Goal: Task Accomplishment & Management: Manage account settings

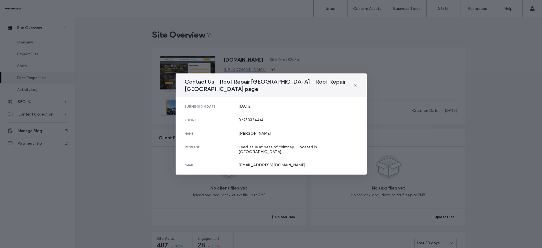
click at [280, 109] on div "submission date [DATE] phone [PHONE_NUMBER] name [PERSON_NAME] message Lead iss…" at bounding box center [271, 135] width 191 height 77
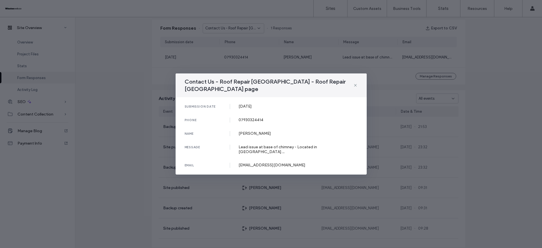
click at [248, 119] on div "07930324414" at bounding box center [297, 119] width 119 height 5
copy div "07930324414"
click at [246, 131] on div "[PERSON_NAME]" at bounding box center [297, 133] width 119 height 5
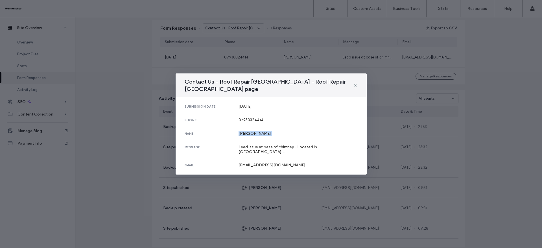
click at [246, 131] on div "[PERSON_NAME]" at bounding box center [297, 133] width 119 height 5
copy div "[PERSON_NAME]"
click at [249, 143] on div "submission date [DATE] phone [PHONE_NUMBER] name [PERSON_NAME] message Lead iss…" at bounding box center [271, 135] width 191 height 77
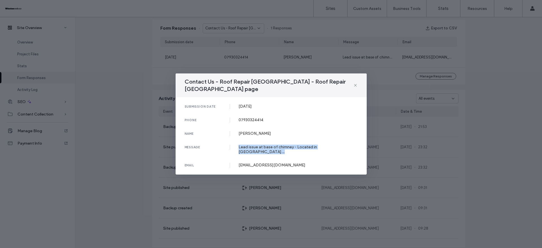
copy div "Lead issue at base of chimney - Located in [GEOGRAPHIC_DATA]…"
click at [251, 163] on div "[EMAIL_ADDRESS][DOMAIN_NAME]" at bounding box center [297, 165] width 119 height 5
copy div "[EMAIL_ADDRESS][DOMAIN_NAME]"
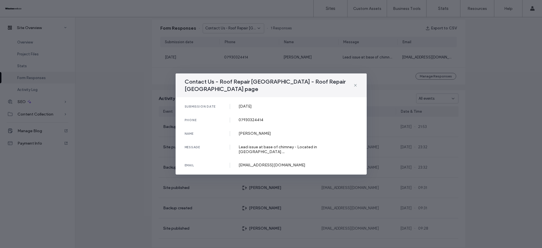
click at [111, 102] on div "Contact Us - Roof Repair [GEOGRAPHIC_DATA] - Roof Repair [GEOGRAPHIC_DATA] page…" at bounding box center [271, 124] width 542 height 248
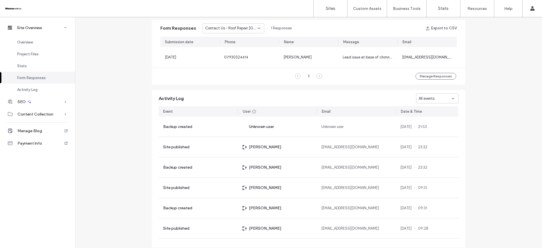
click at [251, 25] on div "Contact Us - Roof Repair [GEOGRAPHIC_DATA] - Roof Repair [GEOGRAPHIC_DATA] page" at bounding box center [234, 28] width 62 height 10
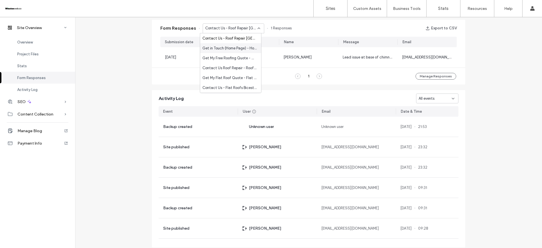
click at [234, 51] on span "Get in Touch (Home Page) - Home page" at bounding box center [229, 48] width 54 height 6
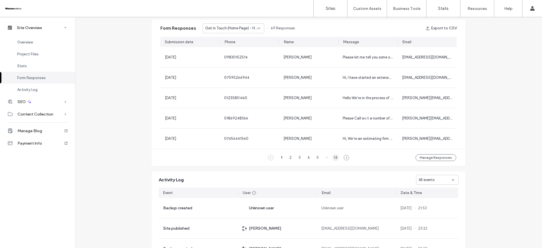
click at [336, 156] on div "14" at bounding box center [335, 157] width 7 height 7
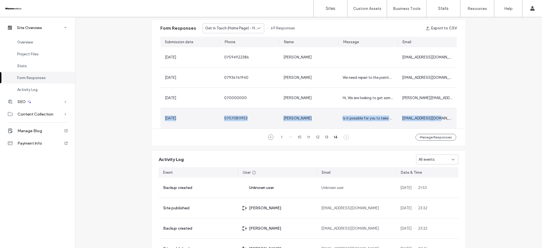
drag, startPoint x: 161, startPoint y: 118, endPoint x: 445, endPoint y: 122, distance: 283.7
click at [445, 122] on section "[DATE] 07594922386 [PERSON_NAME] [PERSON_NAME][EMAIL_ADDRESS][DOMAIN_NAME] [DAT…" at bounding box center [308, 87] width 296 height 81
copy section "[DATE] 07570811953 [PERSON_NAME] Is it possible for you to take a look at a dam…"
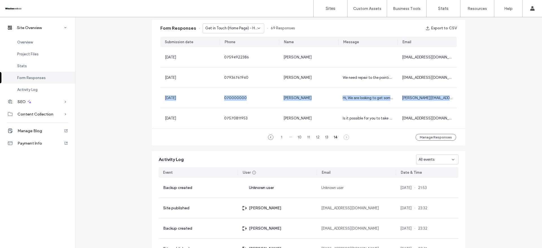
copy section "[DATE] 070000000 [PERSON_NAME] Hi, We are looking to get some quotes to change …"
drag, startPoint x: 161, startPoint y: 98, endPoint x: 456, endPoint y: 91, distance: 294.5
click at [456, 91] on div "Submission date Phone Name Message Email [DATE] 07594922386 [PERSON_NAME] [PERS…" at bounding box center [308, 83] width 313 height 92
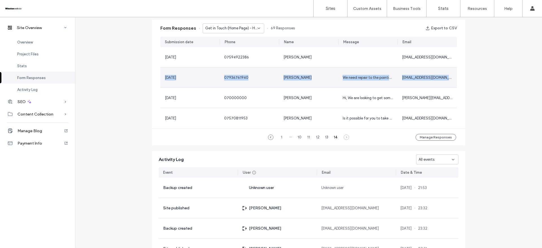
drag, startPoint x: 161, startPoint y: 76, endPoint x: 454, endPoint y: 82, distance: 293.0
click at [454, 82] on section "[DATE] 07594922386 [PERSON_NAME] [PERSON_NAME][EMAIL_ADDRESS][DOMAIN_NAME] [DAT…" at bounding box center [308, 87] width 296 height 81
copy section "[DATE] 07936761940 [PERSON_NAME] We need repair to the pointing on chimneys and…"
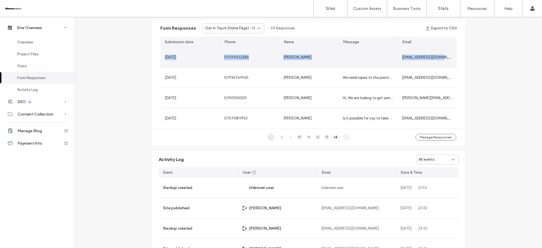
drag, startPoint x: 162, startPoint y: 56, endPoint x: 453, endPoint y: 51, distance: 291.6
click at [453, 51] on section "[DATE] 07594922386 [PERSON_NAME] [PERSON_NAME][EMAIL_ADDRESS][DOMAIN_NAME] [DAT…" at bounding box center [308, 87] width 296 height 81
copy section "[DATE] 07594922386 [PERSON_NAME] [PERSON_NAME][EMAIL_ADDRESS][DOMAIN_NAME]"
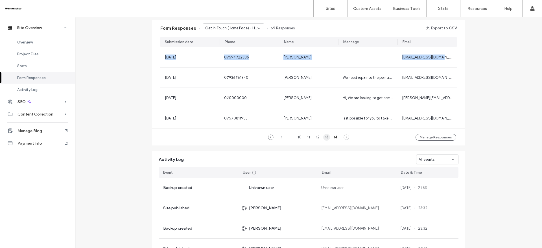
click at [323, 137] on div "13" at bounding box center [326, 137] width 7 height 7
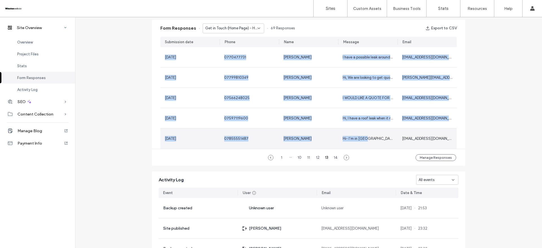
drag, startPoint x: 157, startPoint y: 135, endPoint x: 365, endPoint y: 134, distance: 208.6
click at [365, 134] on div "Submission date Phone Name Message Email [DATE] 0770477731 [PERSON_NAME] I have…" at bounding box center [308, 93] width 313 height 112
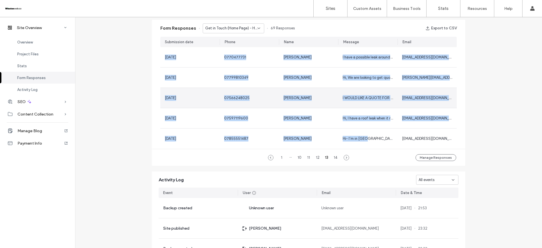
click at [215, 102] on div "[DATE]" at bounding box center [189, 98] width 59 height 20
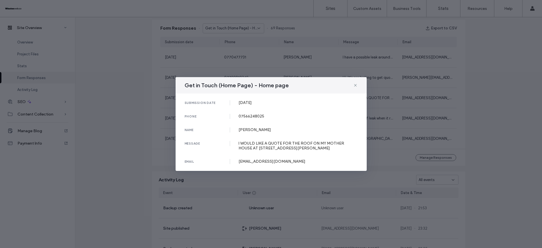
click at [174, 129] on div "Get in Touch (Home Page) - Home page submission date [DATE] phone [PHONE_NUMBER…" at bounding box center [271, 124] width 542 height 248
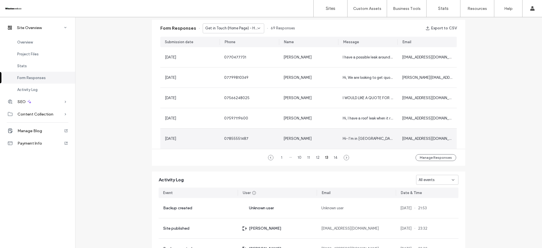
click at [162, 140] on div "[DATE]" at bounding box center [189, 138] width 59 height 20
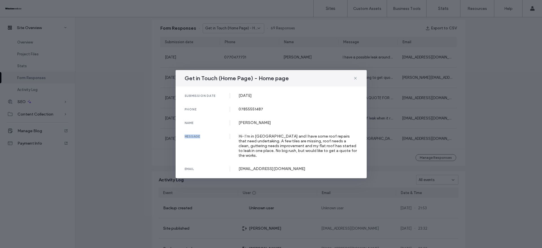
click at [162, 140] on div "Get in Touch (Home Page) - Home page submission date [DATE] phone [PHONE_NUMBER…" at bounding box center [271, 124] width 542 height 248
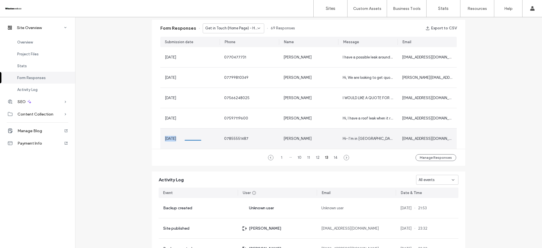
click at [162, 140] on div "[DATE]" at bounding box center [189, 138] width 59 height 20
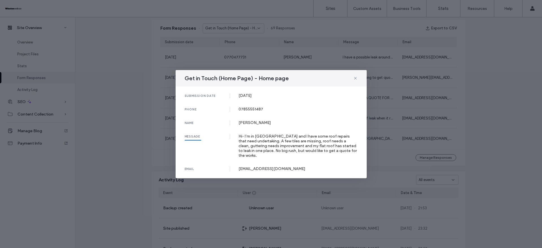
click at [163, 138] on div "Get in Touch (Home Page) - Home page submission date [DATE] phone [PHONE_NUMBER…" at bounding box center [271, 124] width 542 height 248
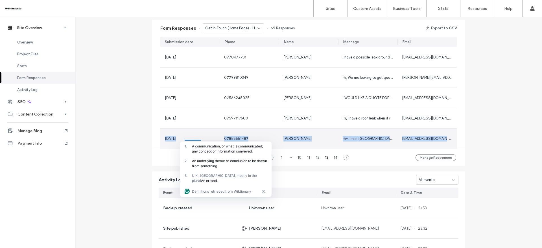
drag, startPoint x: 163, startPoint y: 138, endPoint x: 453, endPoint y: 142, distance: 290.2
click at [453, 142] on section "[DATE] 0770477731 [PERSON_NAME] I have a possible leak around the flashing of m…" at bounding box center [308, 98] width 296 height 102
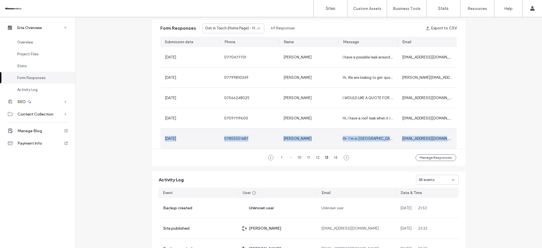
copy section "[DATE] 07855551487 [PERSON_NAME] Hi- I’m in [GEOGRAPHIC_DATA] and I have some r…"
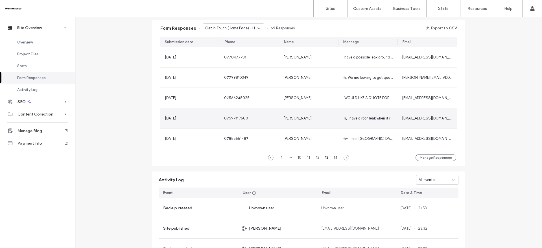
click at [161, 117] on div "[DATE]" at bounding box center [189, 118] width 59 height 20
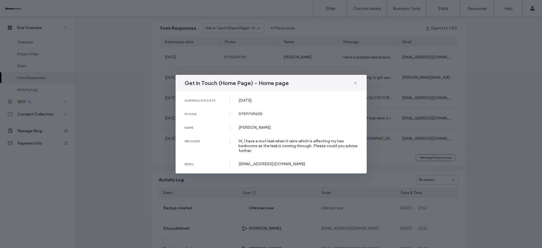
click at [161, 117] on div "Get in Touch (Home Page) - Home page submission date [DATE] phone [PHONE_NUMBER…" at bounding box center [271, 124] width 542 height 248
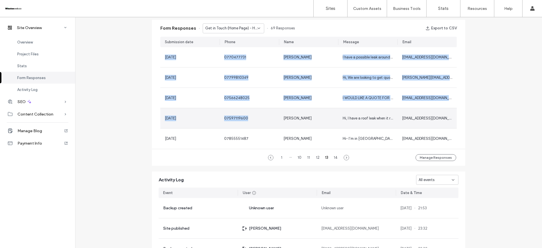
drag, startPoint x: 158, startPoint y: 117, endPoint x: 259, endPoint y: 117, distance: 101.0
click at [259, 117] on div "Submission date Phone Name Message Email [DATE] 0770477731 [PERSON_NAME] I have…" at bounding box center [308, 93] width 313 height 112
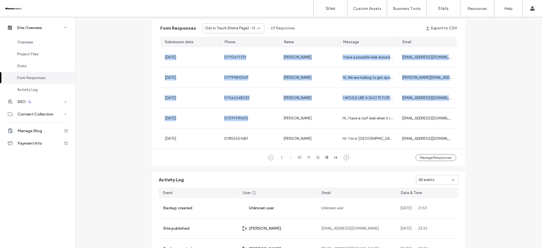
click at [153, 110] on div "Submission date Phone Name Message Email [DATE] 0770477731 [PERSON_NAME] I have…" at bounding box center [308, 93] width 313 height 112
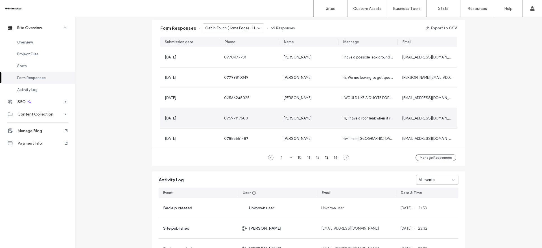
drag, startPoint x: 157, startPoint y: 119, endPoint x: 177, endPoint y: 122, distance: 20.0
click at [177, 122] on div "Submission date Phone Name Message Email [DATE] 0770477731 [PERSON_NAME] I have…" at bounding box center [308, 93] width 313 height 112
click at [161, 119] on div "[DATE]" at bounding box center [189, 118] width 59 height 20
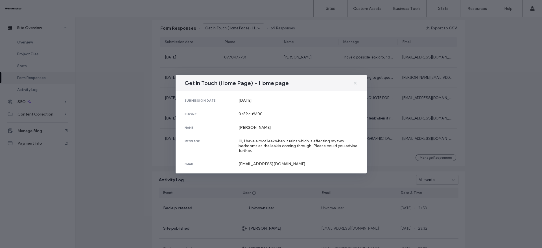
click at [163, 118] on div "Get in Touch (Home Page) - Home page submission date [DATE] phone [PHONE_NUMBER…" at bounding box center [271, 124] width 542 height 248
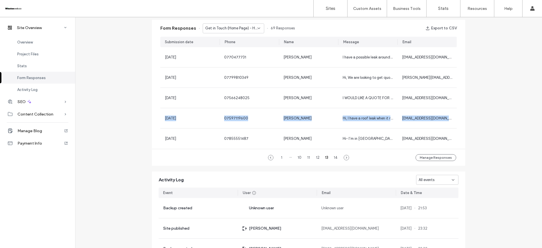
drag, startPoint x: 163, startPoint y: 118, endPoint x: 461, endPoint y: 118, distance: 298.3
click at [461, 118] on div "Submission date Phone Name Message Email [DATE] 0770477731 [PERSON_NAME] I have…" at bounding box center [308, 93] width 313 height 112
copy section "[DATE] 07597119600 [PERSON_NAME] Hi, I have a roof leak when it rains which is …"
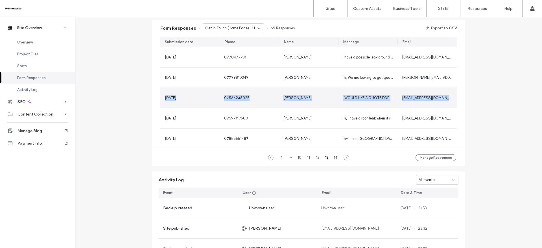
drag, startPoint x: 163, startPoint y: 97, endPoint x: 449, endPoint y: 95, distance: 286.5
click at [449, 95] on section "[DATE] 0770477731 [PERSON_NAME] I have a possible leak around the flashing of m…" at bounding box center [308, 98] width 296 height 102
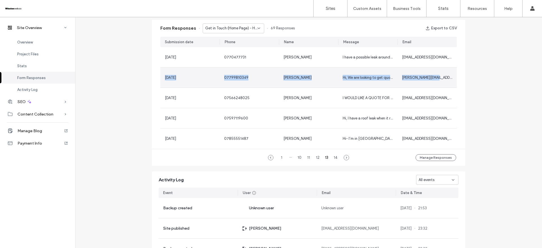
drag, startPoint x: 163, startPoint y: 75, endPoint x: 452, endPoint y: 78, distance: 289.3
click at [452, 78] on section "[DATE] 0770477731 [PERSON_NAME] I have a possible leak around the flashing of m…" at bounding box center [308, 98] width 296 height 102
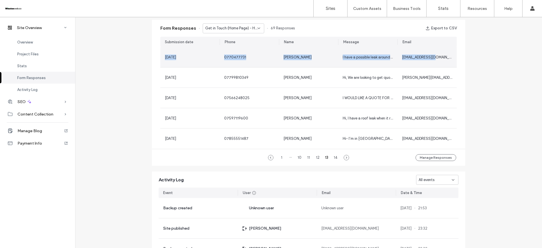
drag, startPoint x: 161, startPoint y: 58, endPoint x: 438, endPoint y: 57, distance: 276.9
click at [438, 57] on section "[DATE] 0770477731 [PERSON_NAME] I have a possible leak around the flashing of m…" at bounding box center [308, 98] width 296 height 102
click at [316, 159] on div "12" at bounding box center [317, 157] width 7 height 7
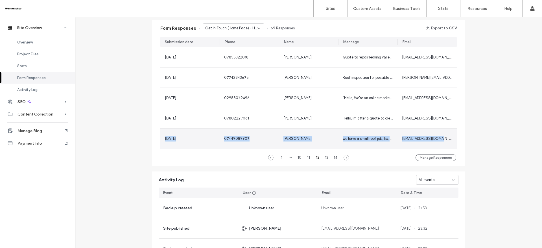
drag, startPoint x: 162, startPoint y: 139, endPoint x: 441, endPoint y: 138, distance: 278.6
click at [441, 138] on section "[DATE] 07855322018 [PERSON_NAME] Quote to repair leaking valley and [PERSON_NAM…" at bounding box center [308, 98] width 296 height 102
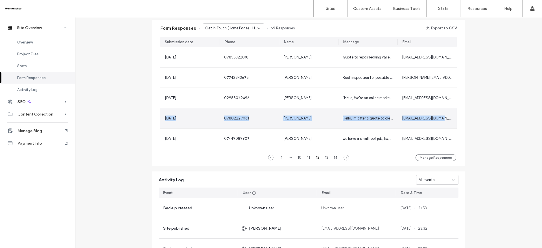
drag, startPoint x: 162, startPoint y: 117, endPoint x: 445, endPoint y: 118, distance: 283.1
click at [445, 118] on section "[DATE] 07855322018 [PERSON_NAME] Quote to repair leaking valley and [PERSON_NAM…" at bounding box center [308, 98] width 296 height 102
click at [307, 158] on div "11" at bounding box center [308, 157] width 7 height 7
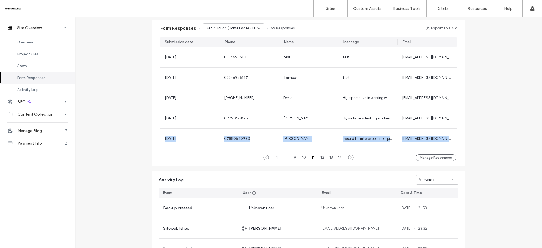
drag, startPoint x: 162, startPoint y: 137, endPoint x: 450, endPoint y: 150, distance: 287.6
click at [450, 150] on div "Form Responses Get in Touch (Home Page) - Home page 69 Responses Export to CSV …" at bounding box center [308, 93] width 313 height 146
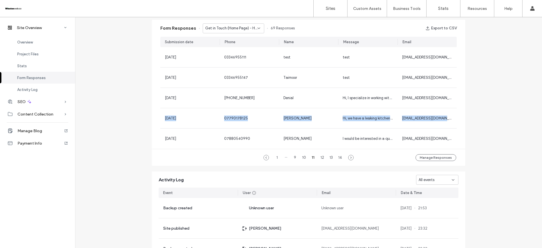
drag, startPoint x: 162, startPoint y: 118, endPoint x: 471, endPoint y: 125, distance: 308.8
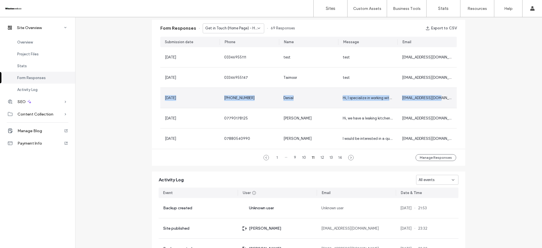
drag, startPoint x: 160, startPoint y: 98, endPoint x: 442, endPoint y: 100, distance: 282.2
click at [446, 99] on section "[DATE] 03346955111 test test [EMAIL_ADDRESS][DOMAIN_NAME] [DATE] 03346955147 Ta…" at bounding box center [308, 98] width 296 height 102
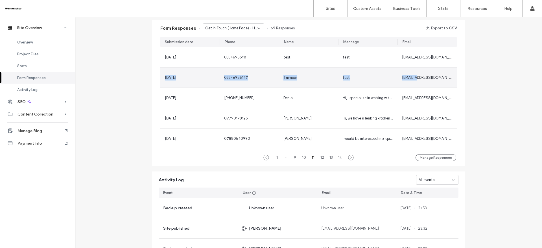
drag, startPoint x: 163, startPoint y: 77, endPoint x: 417, endPoint y: 74, distance: 254.6
click at [417, 74] on section "[DATE] 03346955111 test test [EMAIL_ADDRESS][DOMAIN_NAME] [DATE] 03346955147 Ta…" at bounding box center [308, 98] width 296 height 102
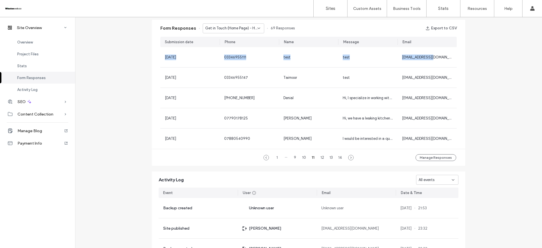
drag, startPoint x: 163, startPoint y: 55, endPoint x: 458, endPoint y: 55, distance: 294.9
click at [458, 55] on div "Submission date Phone Name Message Email [DATE] 03346955111 test test [EMAIL_AD…" at bounding box center [308, 93] width 313 height 112
click at [304, 158] on div "10" at bounding box center [304, 157] width 7 height 7
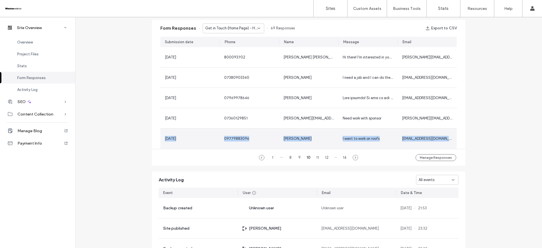
drag, startPoint x: 163, startPoint y: 138, endPoint x: 446, endPoint y: 143, distance: 284.0
click at [446, 143] on section "[DATE] 800093702 [PERSON_NAME] [PERSON_NAME] Hi there! I'm interested in your r…" at bounding box center [308, 98] width 296 height 102
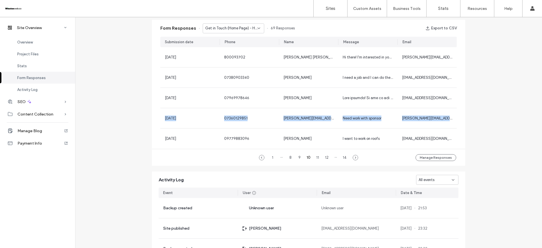
drag, startPoint x: 161, startPoint y: 116, endPoint x: 480, endPoint y: 112, distance: 318.4
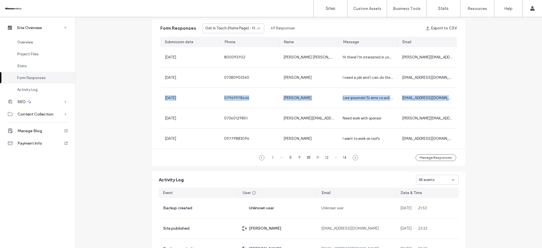
drag, startPoint x: 160, startPoint y: 96, endPoint x: 485, endPoint y: 98, distance: 324.3
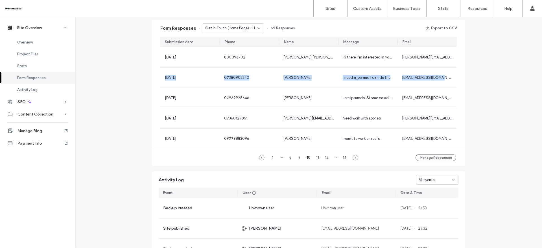
drag, startPoint x: 163, startPoint y: 76, endPoint x: 461, endPoint y: 76, distance: 298.0
click at [461, 76] on div "Submission date Phone Name Message Email [DATE] 800093702 [PERSON_NAME] [PERSON…" at bounding box center [308, 93] width 313 height 112
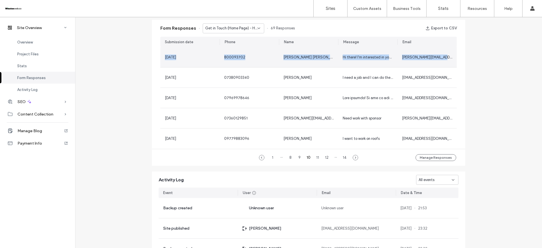
drag, startPoint x: 161, startPoint y: 57, endPoint x: 443, endPoint y: 57, distance: 282.2
click at [442, 56] on section "[DATE] 800093702 [PERSON_NAME] [PERSON_NAME] Hi there! I'm interested in your r…" at bounding box center [308, 98] width 296 height 102
click at [298, 156] on div "9" at bounding box center [299, 157] width 7 height 7
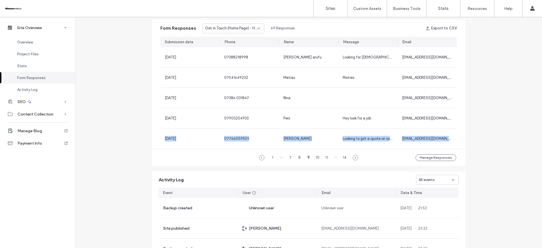
drag, startPoint x: 160, startPoint y: 138, endPoint x: 472, endPoint y: 142, distance: 312.5
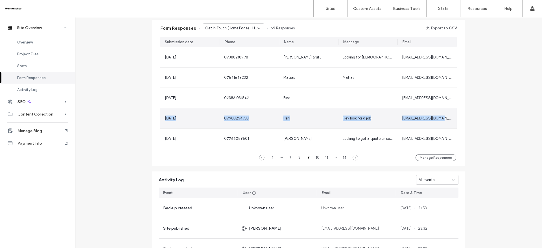
drag, startPoint x: 163, startPoint y: 117, endPoint x: 454, endPoint y: 117, distance: 290.7
click at [454, 117] on section "[DATE] 07388218998 [GEOGRAPHIC_DATA][PERSON_NAME] arufu Looking for [DEMOGRAPHI…" at bounding box center [308, 98] width 296 height 102
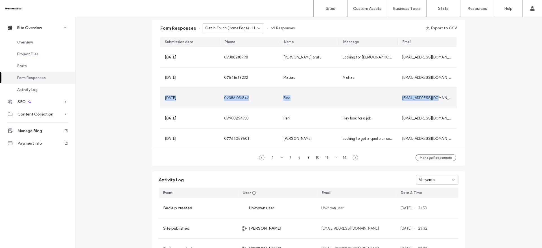
drag, startPoint x: 163, startPoint y: 98, endPoint x: 423, endPoint y: 95, distance: 260.5
click at [440, 95] on section "[DATE] 07388218998 [GEOGRAPHIC_DATA][PERSON_NAME] arufu Looking for [DEMOGRAPHI…" at bounding box center [308, 98] width 296 height 102
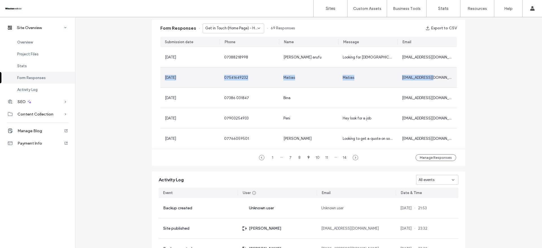
drag, startPoint x: 164, startPoint y: 76, endPoint x: 437, endPoint y: 76, distance: 272.6
click at [437, 76] on section "[DATE] 07388218998 [GEOGRAPHIC_DATA][PERSON_NAME] arufu Looking for [DEMOGRAPHI…" at bounding box center [308, 98] width 296 height 102
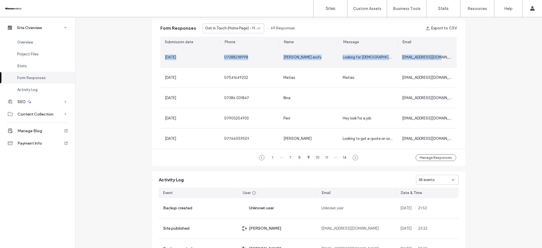
drag, startPoint x: 161, startPoint y: 58, endPoint x: 441, endPoint y: 52, distance: 280.3
click at [444, 53] on section "[DATE] 07388218998 [GEOGRAPHIC_DATA][PERSON_NAME] arufu Looking for [DEMOGRAPHI…" at bounding box center [308, 98] width 296 height 102
click at [298, 158] on div "8" at bounding box center [299, 157] width 7 height 7
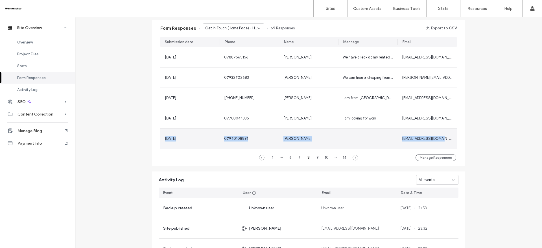
drag, startPoint x: 161, startPoint y: 136, endPoint x: 454, endPoint y: 136, distance: 292.7
click at [454, 136] on section "[DATE] 07887565156 [PERSON_NAME] We have a leak at my rented property at the fr…" at bounding box center [308, 98] width 296 height 102
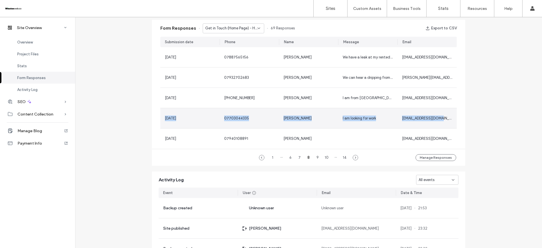
drag, startPoint x: 159, startPoint y: 119, endPoint x: 443, endPoint y: 122, distance: 284.2
click at [443, 122] on section "[DATE] 07887565156 [PERSON_NAME] We have a leak at my rented property at the fr…" at bounding box center [308, 98] width 296 height 102
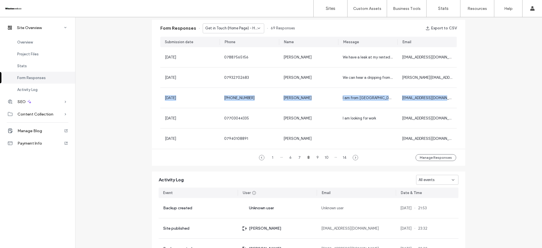
drag, startPoint x: 161, startPoint y: 97, endPoint x: 459, endPoint y: 94, distance: 298.1
click at [459, 94] on div "Submission date Phone Name Message Email [DATE] 07887565156 [PERSON_NAME] We ha…" at bounding box center [308, 93] width 313 height 112
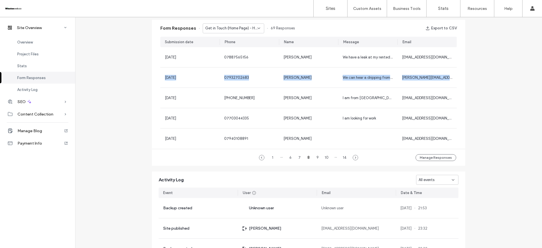
drag, startPoint x: 161, startPoint y: 76, endPoint x: 456, endPoint y: 76, distance: 294.4
click at [456, 76] on div "Submission date Phone Name Message Email [DATE] 07887565156 [PERSON_NAME] We ha…" at bounding box center [308, 93] width 313 height 112
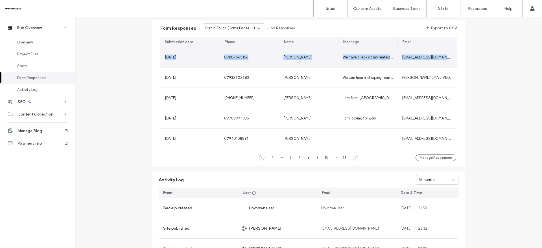
drag, startPoint x: 163, startPoint y: 56, endPoint x: 454, endPoint y: 53, distance: 290.4
click at [454, 53] on section "[DATE] 07887565156 [PERSON_NAME] We have a leak at my rented property at the fr…" at bounding box center [308, 98] width 296 height 102
click at [298, 159] on div "7" at bounding box center [299, 157] width 7 height 7
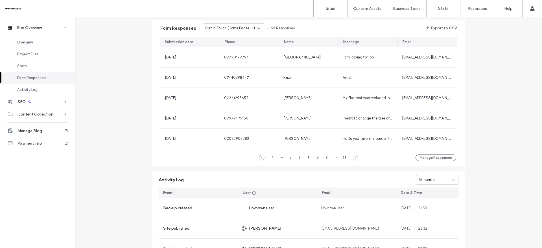
drag, startPoint x: 160, startPoint y: 138, endPoint x: 473, endPoint y: 146, distance: 313.4
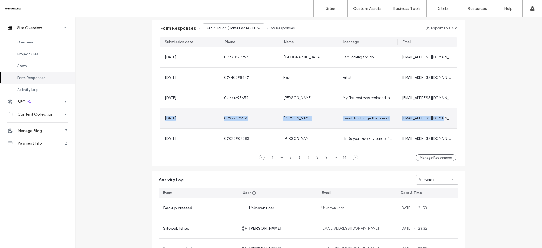
drag, startPoint x: 163, startPoint y: 117, endPoint x: 445, endPoint y: 120, distance: 282.5
click at [444, 119] on section "[DATE] 07770177794 [GEOGRAPHIC_DATA] I am looking for job [EMAIL_ADDRESS][DOMAI…" at bounding box center [308, 98] width 296 height 102
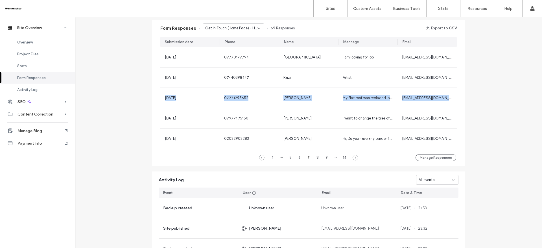
drag, startPoint x: 159, startPoint y: 97, endPoint x: 467, endPoint y: 101, distance: 307.7
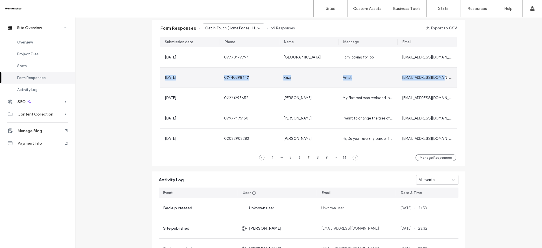
drag, startPoint x: 163, startPoint y: 76, endPoint x: 439, endPoint y: 76, distance: 276.9
click at [439, 76] on section "[DATE] 07770177794 [GEOGRAPHIC_DATA] I am looking for job [EMAIL_ADDRESS][DOMAI…" at bounding box center [308, 98] width 296 height 102
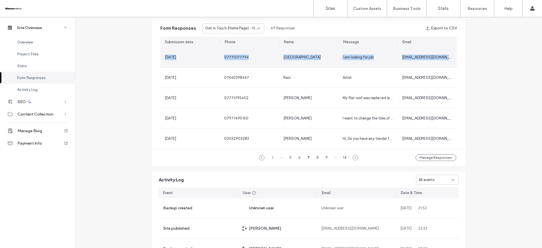
drag, startPoint x: 158, startPoint y: 59, endPoint x: 450, endPoint y: 65, distance: 292.2
click at [451, 61] on section "[DATE] 07770177794 [GEOGRAPHIC_DATA] I am looking for job [EMAIL_ADDRESS][DOMAI…" at bounding box center [308, 98] width 296 height 102
click at [297, 156] on div "6" at bounding box center [299, 157] width 7 height 7
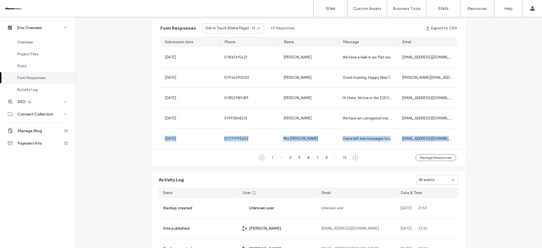
drag, startPoint x: 161, startPoint y: 137, endPoint x: 480, endPoint y: 140, distance: 319.2
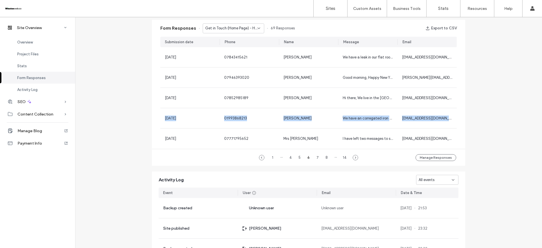
drag, startPoint x: 160, startPoint y: 119, endPoint x: 488, endPoint y: 115, distance: 328.3
click at [434, 29] on button "Export to CSV" at bounding box center [440, 28] width 31 height 9
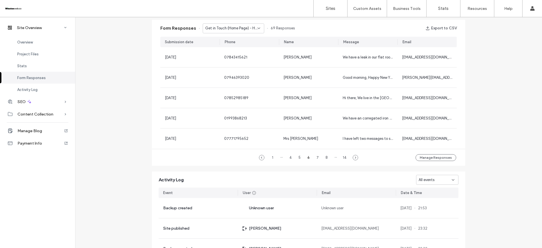
click at [252, 26] on span "Get in Touch (Home Page) - Home page" at bounding box center [231, 28] width 52 height 6
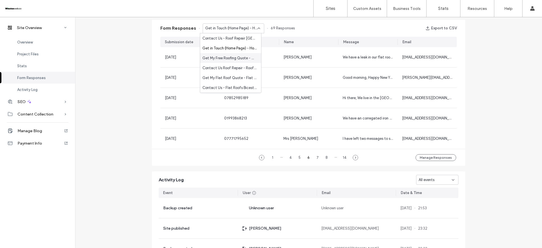
click at [245, 55] on span "Get My Free Roofing Quote - Other Roofing Services page" at bounding box center [229, 58] width 54 height 6
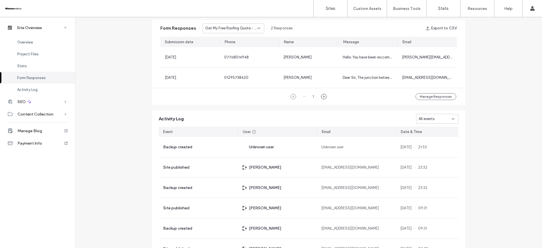
click at [321, 94] on icon at bounding box center [324, 97] width 6 height 6
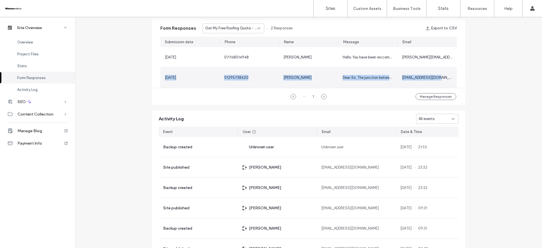
drag, startPoint x: 163, startPoint y: 77, endPoint x: 453, endPoint y: 82, distance: 289.9
click at [453, 82] on section "[DATE] 07768014948 [PERSON_NAME] Hello. You have been reccomend to us by [PERSO…" at bounding box center [308, 67] width 296 height 41
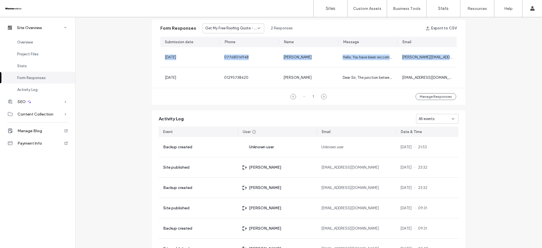
drag, startPoint x: 163, startPoint y: 57, endPoint x: 507, endPoint y: 57, distance: 343.8
click at [224, 25] on div "Get My Free Roofing Quote - Other Roofing Services page" at bounding box center [234, 28] width 62 height 10
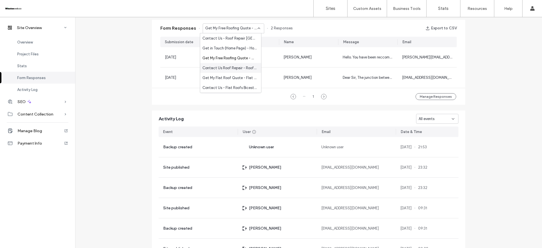
click at [233, 67] on span "Contact Us Roof Repair - Roof Repair page" at bounding box center [229, 68] width 54 height 6
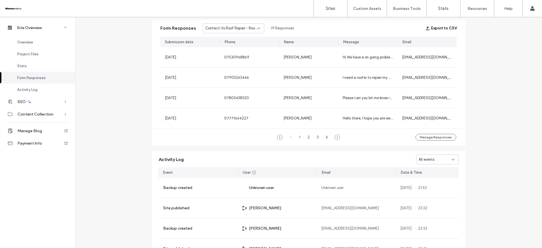
click at [437, 28] on button "Export to CSV" at bounding box center [440, 28] width 31 height 9
click at [238, 26] on span "Contact Us Roof Repair - Roof Repair page" at bounding box center [231, 28] width 52 height 6
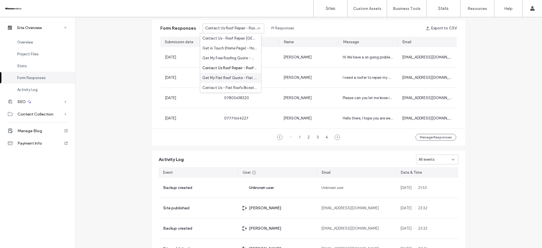
click at [239, 77] on span "Get My Flat Roof Quote - Flat Roofs page" at bounding box center [229, 78] width 54 height 6
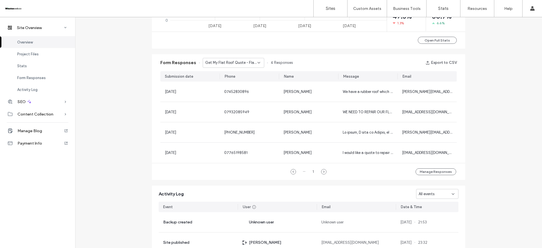
scroll to position [327, 0]
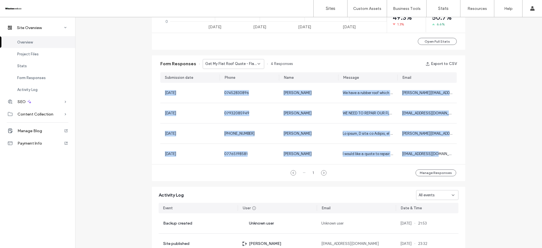
drag, startPoint x: 439, startPoint y: 152, endPoint x: 132, endPoint y: 152, distance: 307.6
click at [132, 152] on div "Site Overview [DOMAIN_NAME] Site ID: d482a6b1 [URL][DOMAIN_NAME] Published [DAT…" at bounding box center [308, 18] width 467 height 656
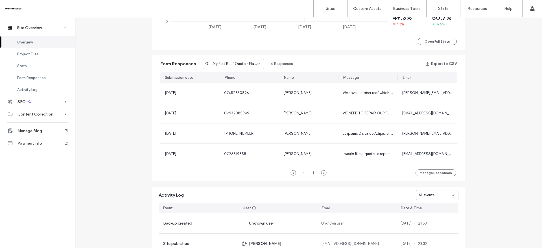
click at [221, 64] on span "Get My Flat Roof Quote - Flat Roofs page" at bounding box center [231, 64] width 52 height 6
click at [227, 121] on span "Contact Us - Flat Roofs Bicester - Flat Roof Repair Bicester page" at bounding box center [229, 124] width 54 height 6
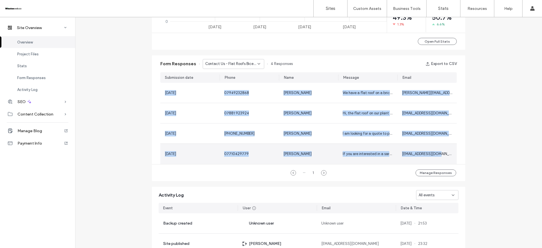
drag, startPoint x: 162, startPoint y: 91, endPoint x: 448, endPoint y: 158, distance: 294.0
click at [448, 158] on section "[DATE] 07949232868 [PERSON_NAME] We have a flat roof on a brick built shed whic…" at bounding box center [308, 123] width 296 height 81
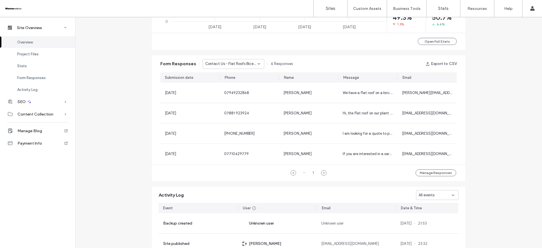
click at [251, 64] on span "Contact Us - Flat Roofs Bicester - Flat Roof Repair Bicester page" at bounding box center [231, 64] width 52 height 6
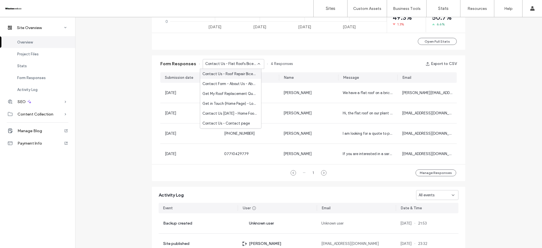
click at [216, 72] on span "Contact Us - Roof Repair Bicester - Roof Repair Bicester page" at bounding box center [229, 74] width 54 height 6
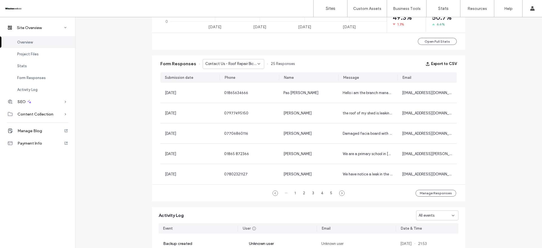
click at [434, 63] on button "Export to CSV" at bounding box center [440, 63] width 31 height 9
click at [253, 64] on span "Contact Us - Roof Repair Bicester - Roof Repair Bicester page" at bounding box center [231, 64] width 52 height 6
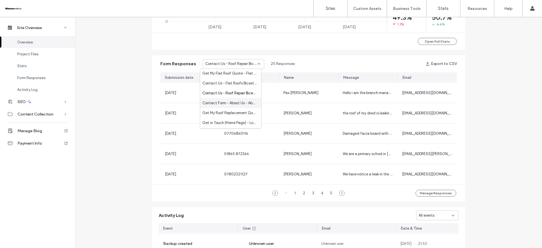
scroll to position [41, 0]
click at [236, 98] on div "Contact Form - About Us - About page" at bounding box center [230, 102] width 61 height 10
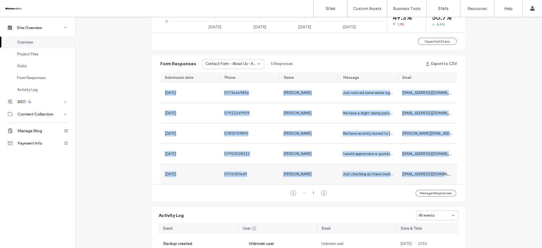
drag, startPoint x: 162, startPoint y: 92, endPoint x: 426, endPoint y: 165, distance: 273.4
click at [447, 175] on section "[DATE] 07736469856 [PERSON_NAME] Just noticed some water ingress in the loft, a…" at bounding box center [308, 134] width 296 height 102
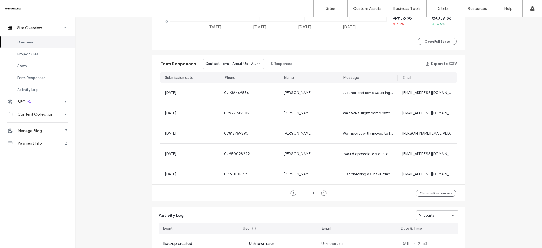
click at [246, 63] on span "Contact Form - About Us - About page" at bounding box center [231, 64] width 52 height 6
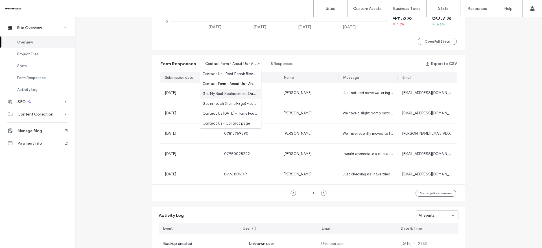
click at [237, 94] on span "Get My Roof Replacement Quote - Roof Replacement page" at bounding box center [229, 94] width 54 height 6
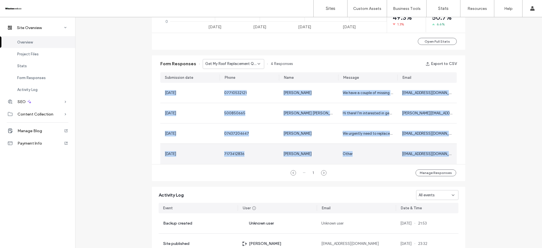
drag, startPoint x: 163, startPoint y: 90, endPoint x: 369, endPoint y: 122, distance: 208.5
click at [444, 153] on section "[DATE] 07710532121 [PERSON_NAME] We have a couple of missing slates on our roof…" at bounding box center [308, 123] width 296 height 81
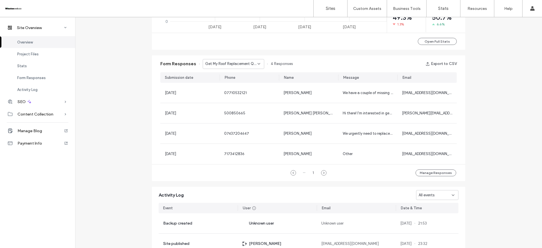
click at [217, 67] on div "Get My Roof Replacement Quote - Roof Replacement page" at bounding box center [234, 64] width 62 height 10
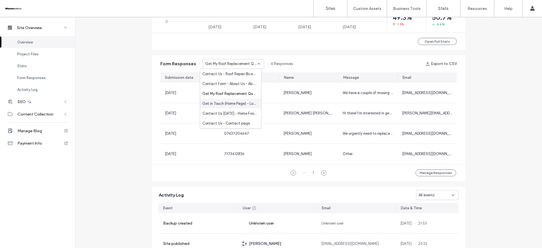
click at [224, 102] on span "Get in Touch (Home Page) - Location page" at bounding box center [229, 104] width 54 height 6
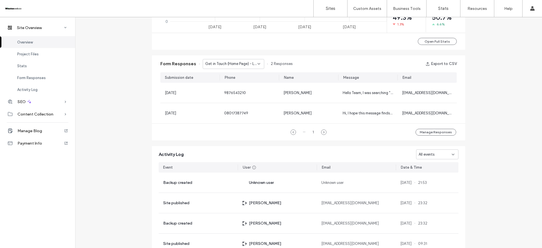
drag, startPoint x: 166, startPoint y: 95, endPoint x: 459, endPoint y: 114, distance: 293.0
click at [459, 114] on div "Submission date Phone Name Message Email [DATE] 9876543210 [PERSON_NAME] Hello …" at bounding box center [308, 97] width 313 height 51
click at [257, 62] on icon at bounding box center [259, 64] width 5 height 5
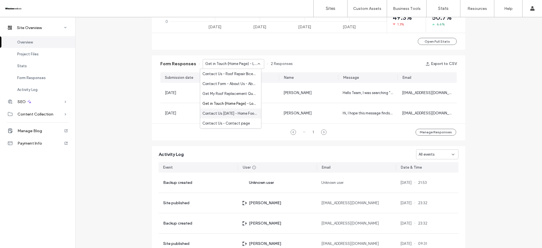
click at [232, 113] on span "Contact Us [DATE] - Home Footer - Home page" at bounding box center [229, 114] width 54 height 6
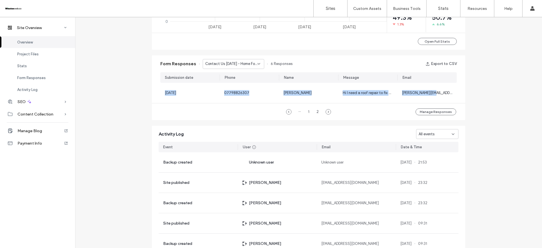
drag, startPoint x: 161, startPoint y: 93, endPoint x: 448, endPoint y: 94, distance: 287.0
click at [456, 94] on div "Submission date Phone Name Message Email [DATE] 07798826307 [PERSON_NAME] Hi I …" at bounding box center [308, 87] width 313 height 31
click at [240, 63] on span "Contact Us [DATE] - Home Footer - Home page" at bounding box center [231, 64] width 52 height 6
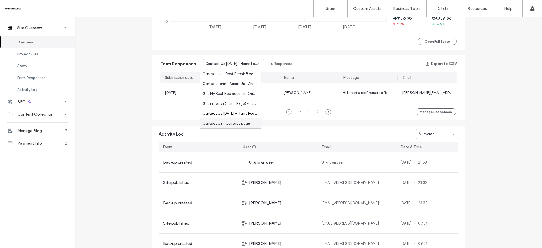
click at [239, 123] on span "Contact Us - Contact page" at bounding box center [225, 124] width 47 height 6
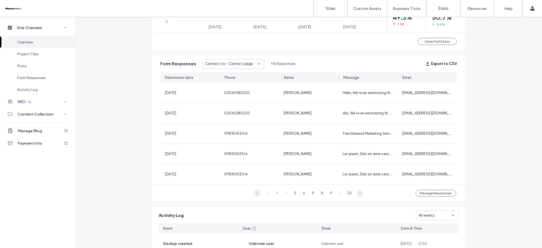
click at [434, 62] on button "Export to CSV" at bounding box center [440, 63] width 31 height 9
click at [126, 61] on div "Site Overview [DOMAIN_NAME] Site ID: d482a6b1 [URL][DOMAIN_NAME] Published [DAT…" at bounding box center [308, 28] width 467 height 677
